Goal: Entertainment & Leisure: Consume media (video, audio)

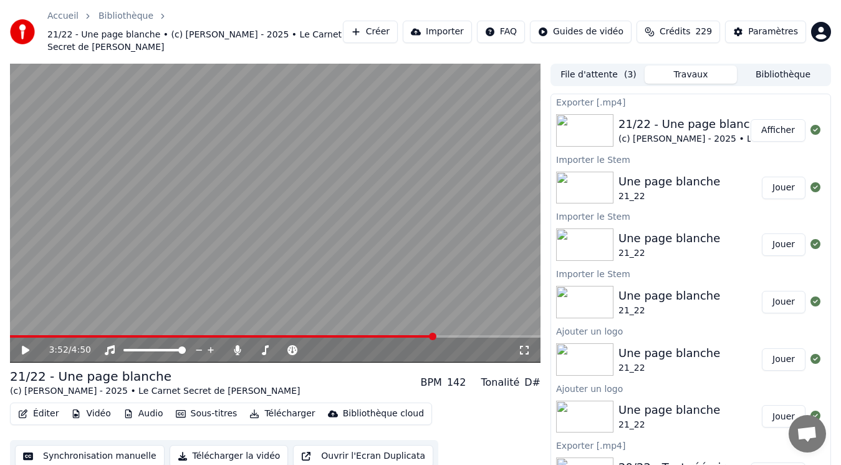
click at [785, 121] on button "Afficher" at bounding box center [778, 130] width 55 height 22
click at [88, 163] on video at bounding box center [275, 213] width 531 height 299
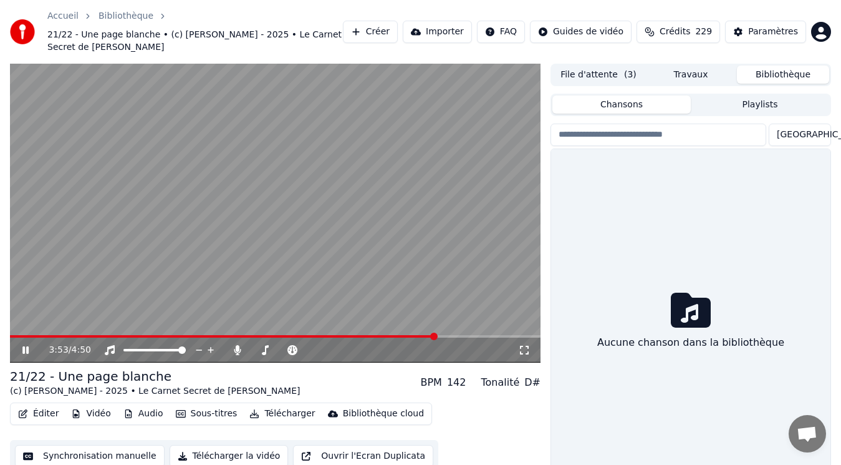
click at [791, 65] on button "Bibliothèque" at bounding box center [783, 74] width 92 height 18
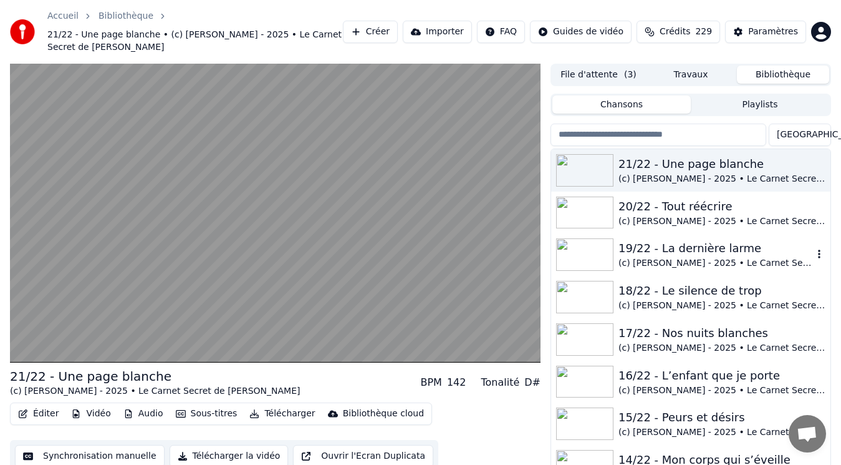
click at [591, 245] on img at bounding box center [584, 254] width 57 height 32
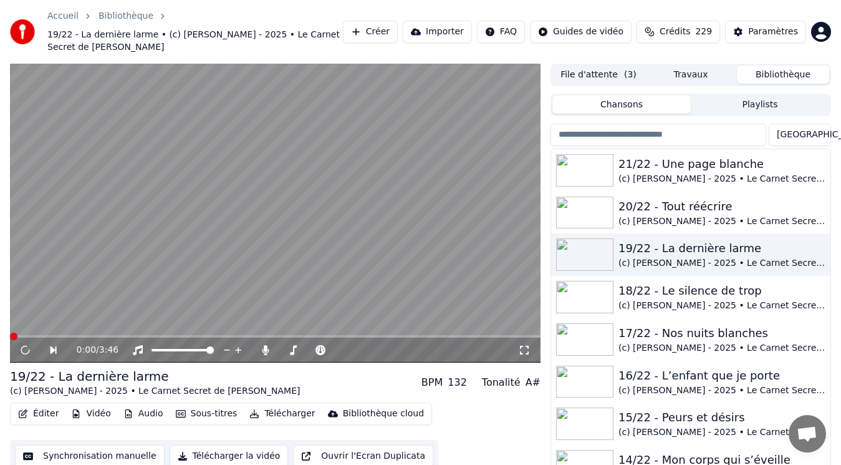
click at [133, 405] on button "Audio" at bounding box center [143, 413] width 50 height 17
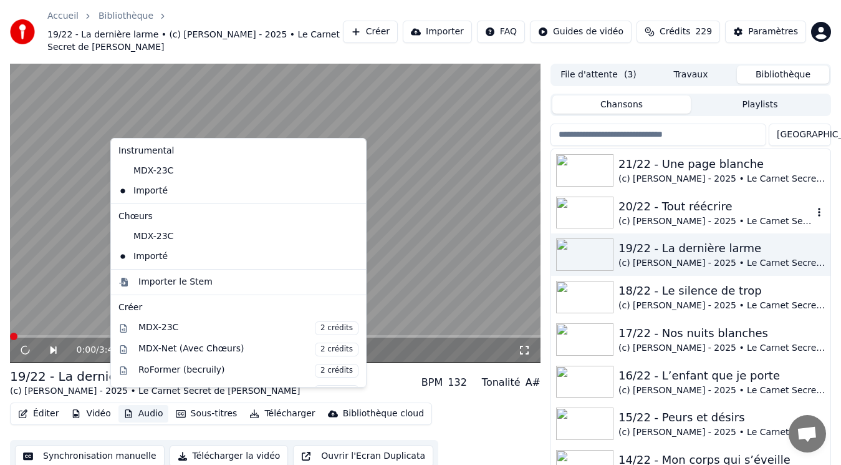
click at [674, 198] on div "20/22 - Tout réécrire" at bounding box center [716, 206] width 195 height 17
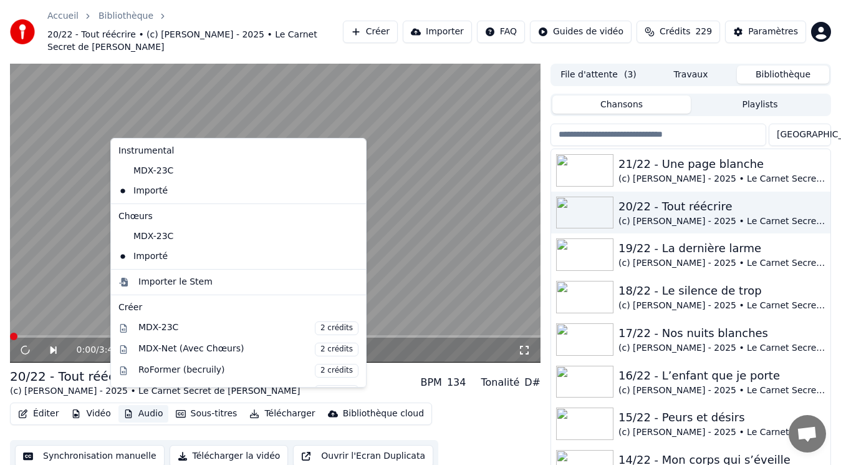
click at [141, 405] on button "Audio" at bounding box center [143, 413] width 50 height 17
click at [658, 173] on div "(c) [PERSON_NAME] - 2025 • Le Carnet Secret de [PERSON_NAME]" at bounding box center [716, 179] width 195 height 12
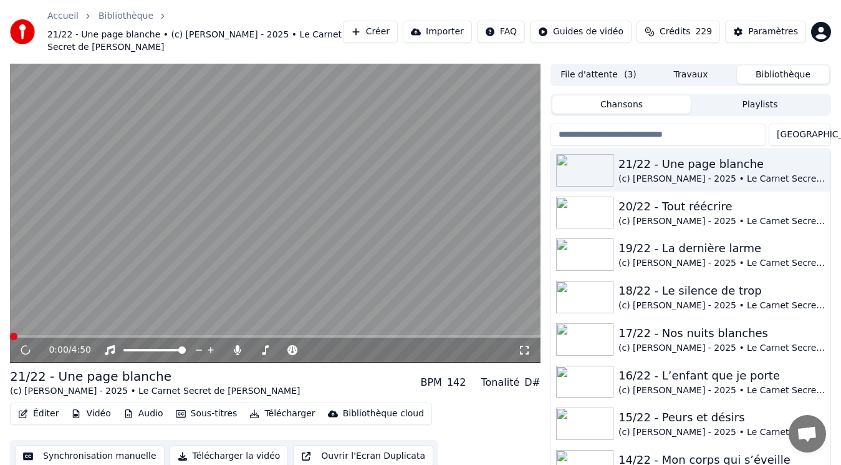
click at [135, 405] on button "Audio" at bounding box center [143, 413] width 50 height 17
click at [695, 299] on div "(c) [PERSON_NAME] - 2025 • Le Carnet Secret de [PERSON_NAME]" at bounding box center [716, 305] width 195 height 12
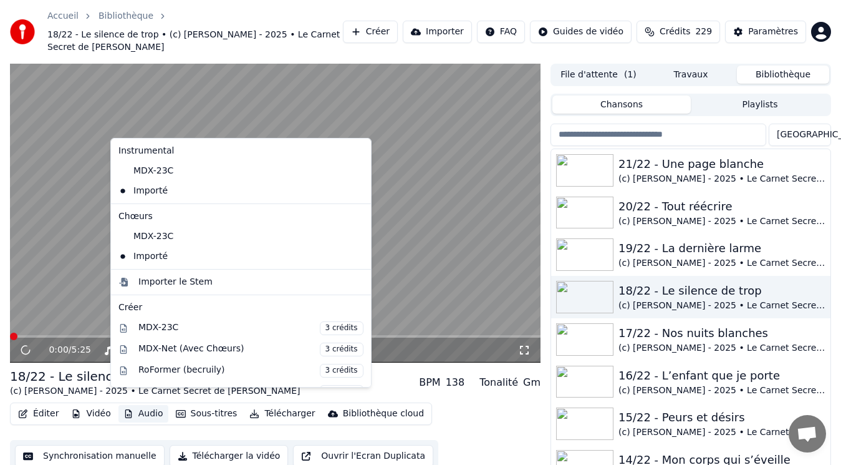
click at [147, 405] on button "Audio" at bounding box center [143, 413] width 50 height 17
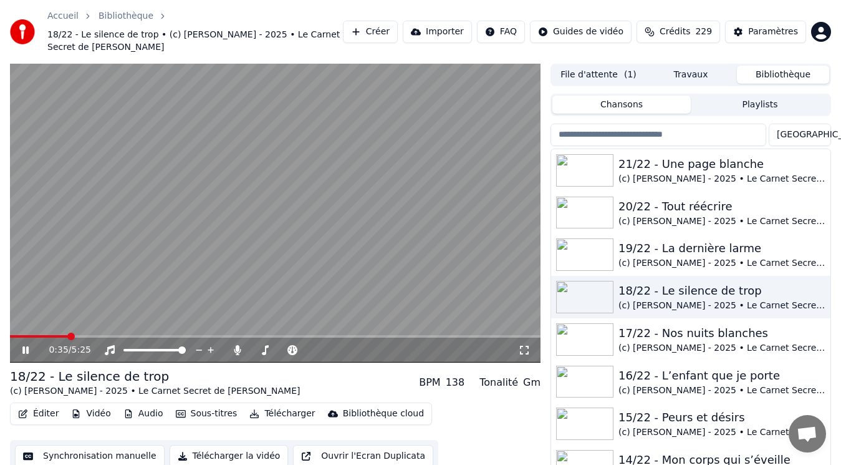
click at [452, 236] on video at bounding box center [275, 213] width 531 height 299
click at [270, 181] on video at bounding box center [275, 213] width 531 height 299
click at [481, 248] on video at bounding box center [275, 213] width 531 height 299
